Goal: Transaction & Acquisition: Download file/media

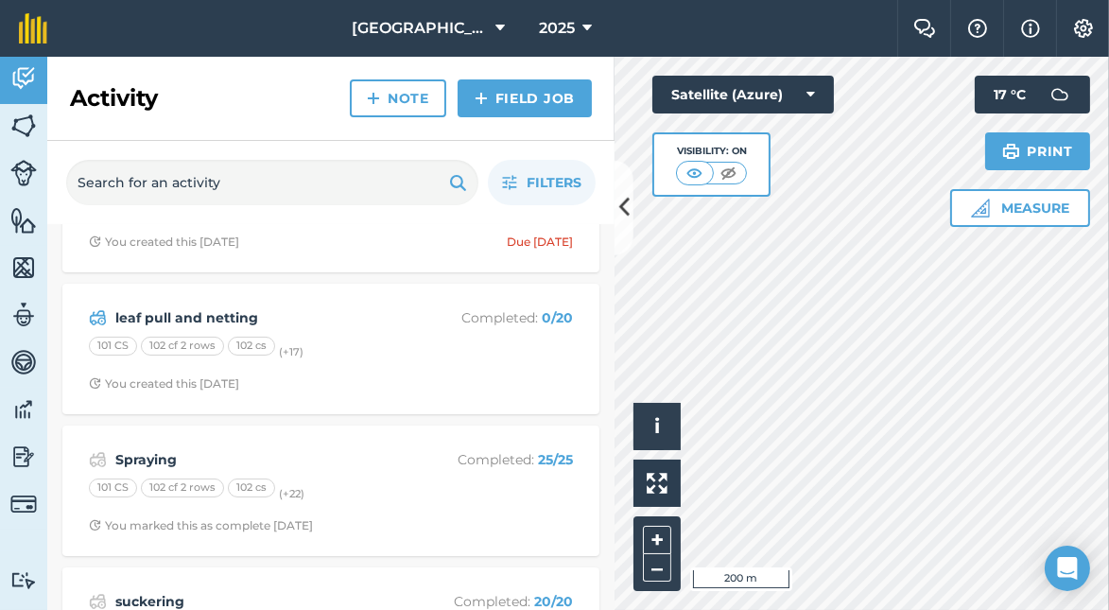
scroll to position [473, 0]
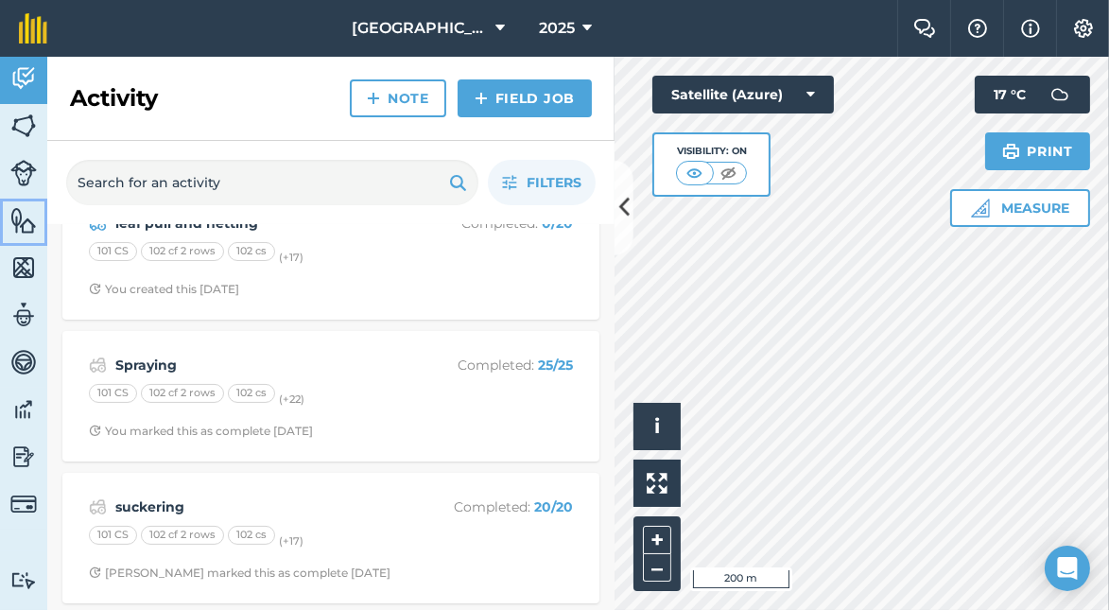
click at [23, 224] on img at bounding box center [23, 220] width 26 height 28
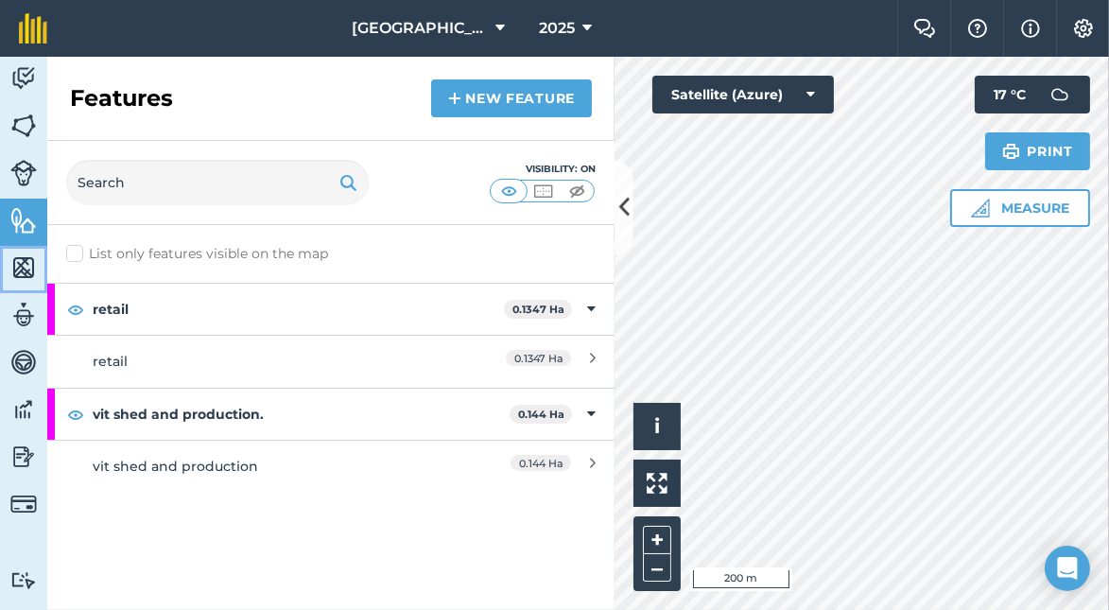
click at [26, 263] on img at bounding box center [23, 267] width 26 height 28
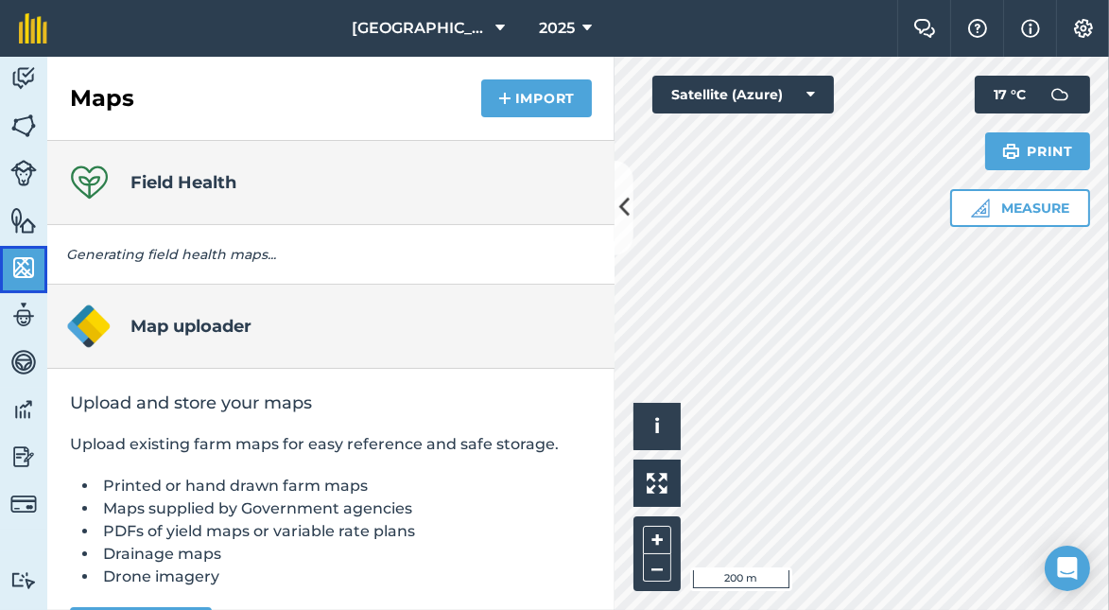
scroll to position [55, 0]
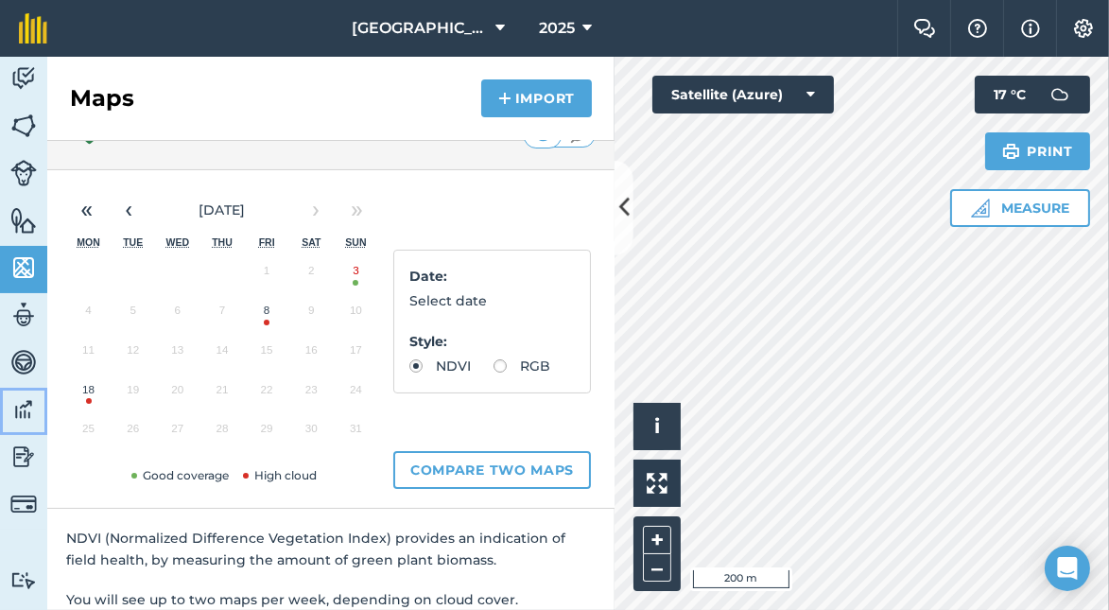
click at [18, 408] on img at bounding box center [23, 409] width 26 height 28
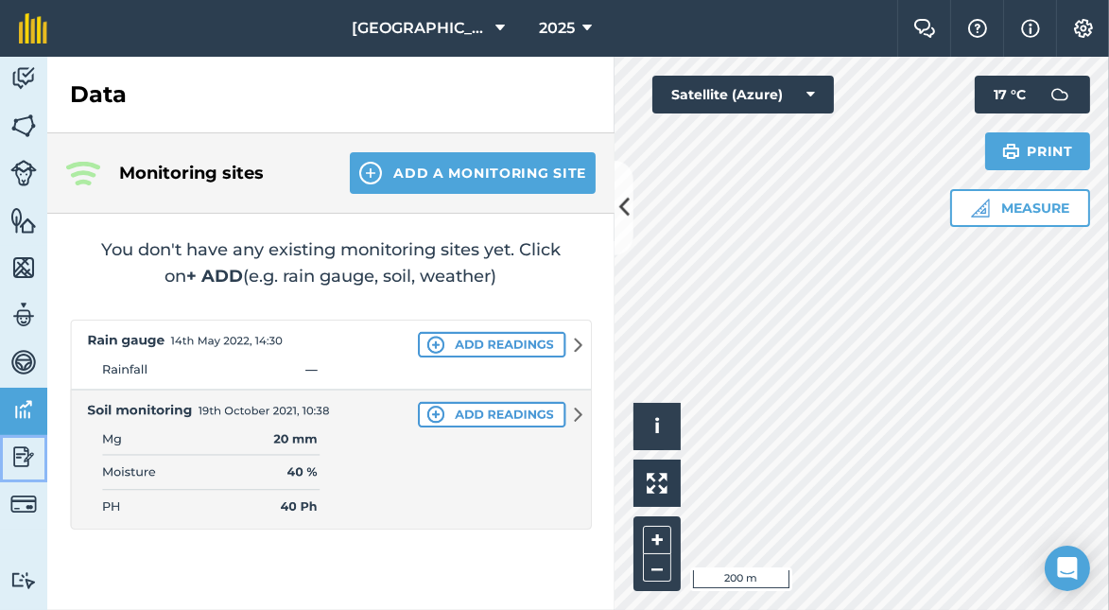
click at [20, 451] on img at bounding box center [23, 456] width 26 height 28
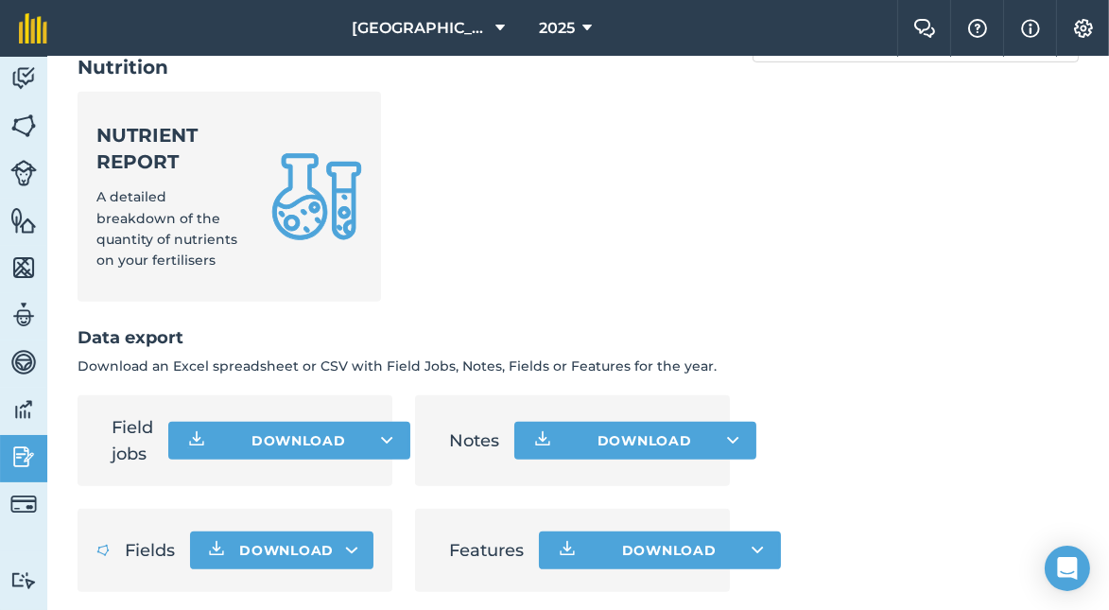
scroll to position [1182, 0]
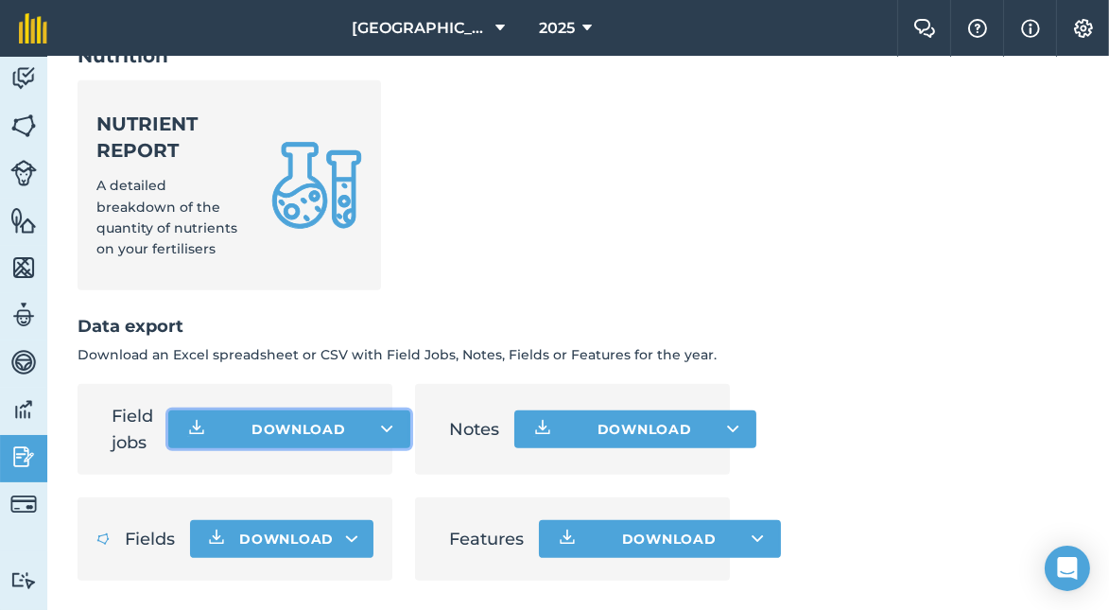
click at [294, 431] on button "Download" at bounding box center [289, 429] width 242 height 38
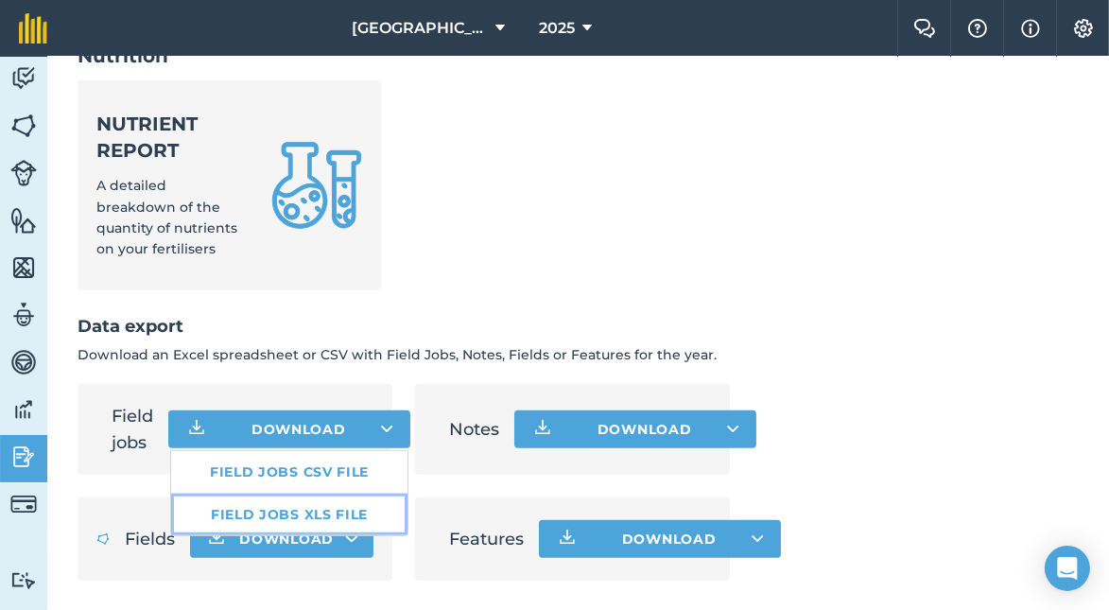
click at [290, 506] on link "Field jobs XLS file" at bounding box center [289, 514] width 236 height 42
